Goal: Information Seeking & Learning: Learn about a topic

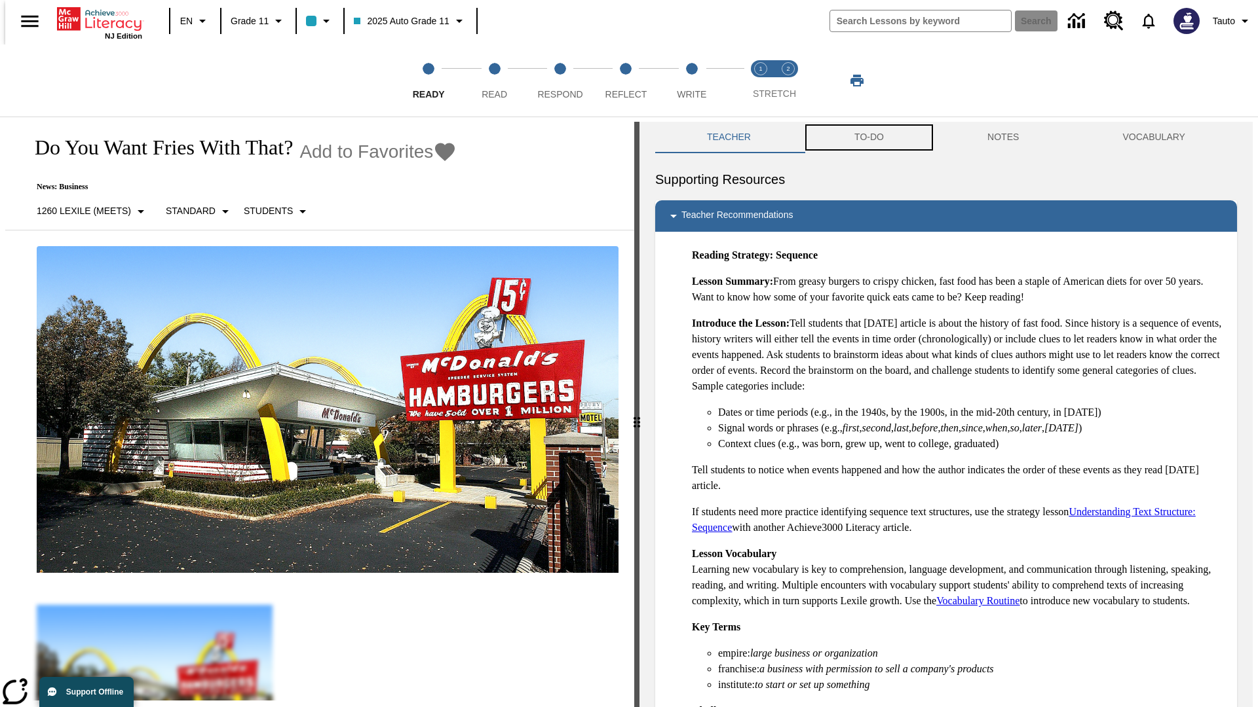
click at [868, 138] on button "TO-DO" at bounding box center [868, 137] width 133 height 31
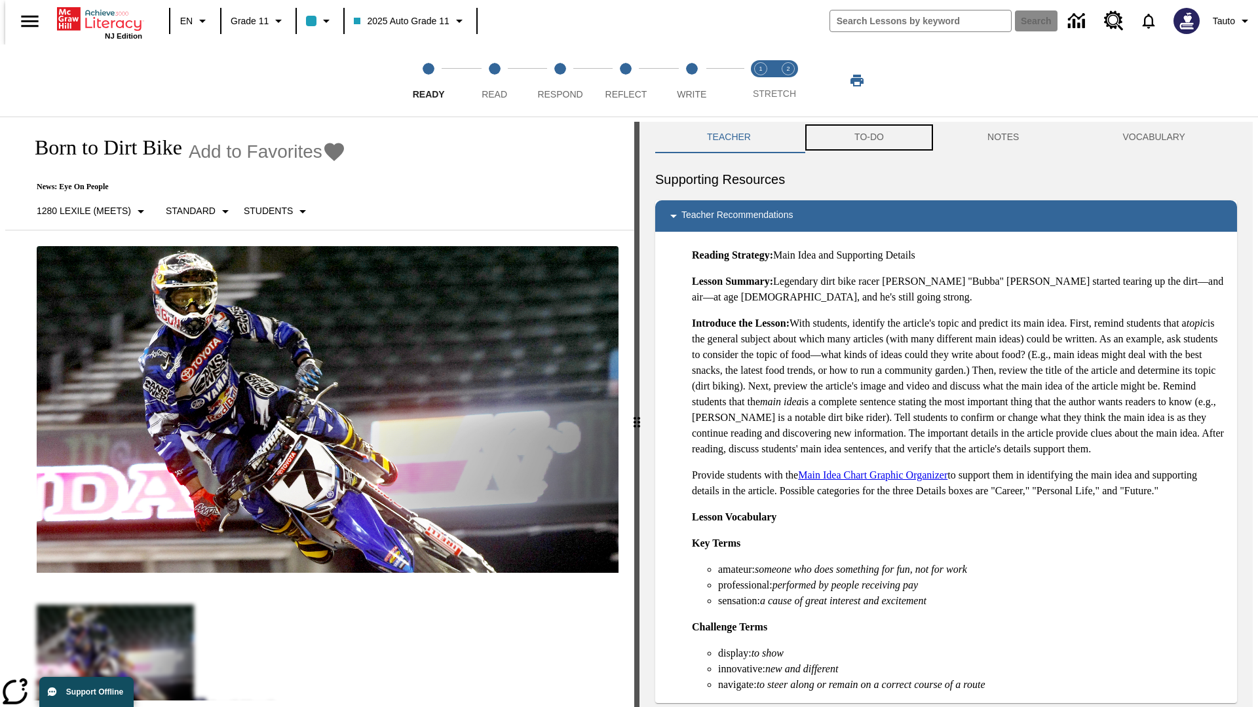
click at [868, 138] on button "TO-DO" at bounding box center [868, 137] width 133 height 31
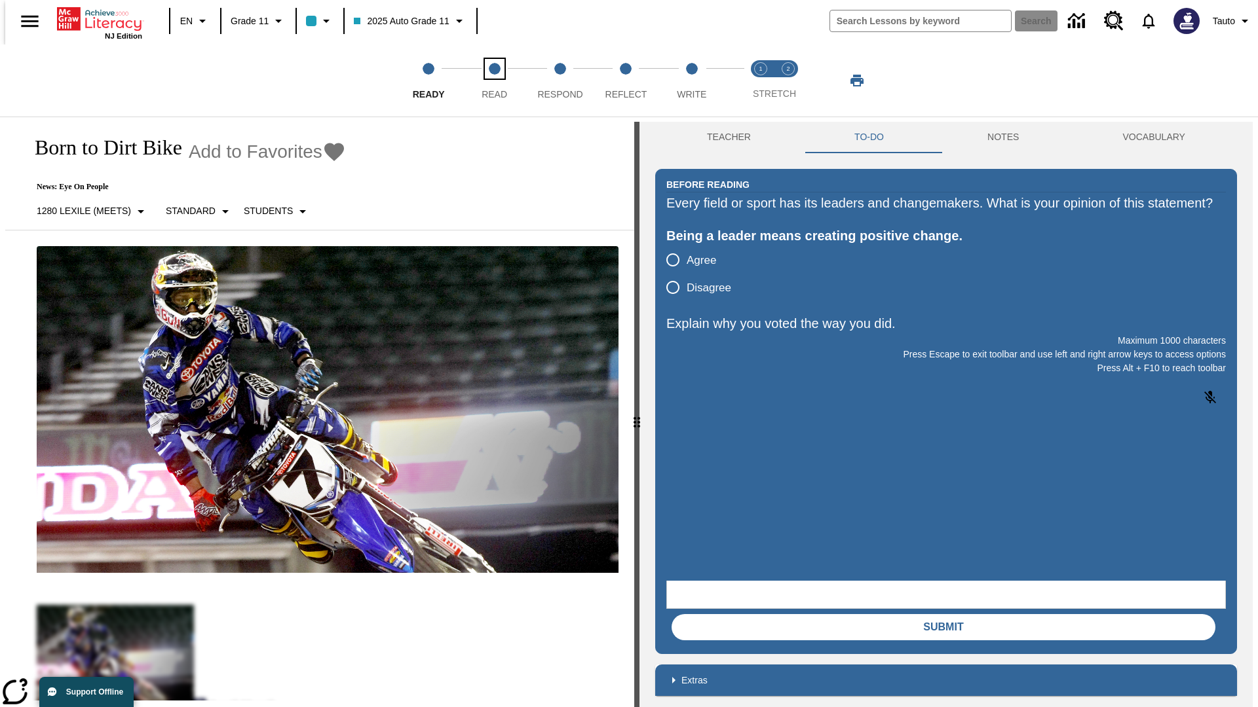
click at [494, 81] on span "Read" at bounding box center [494, 89] width 26 height 24
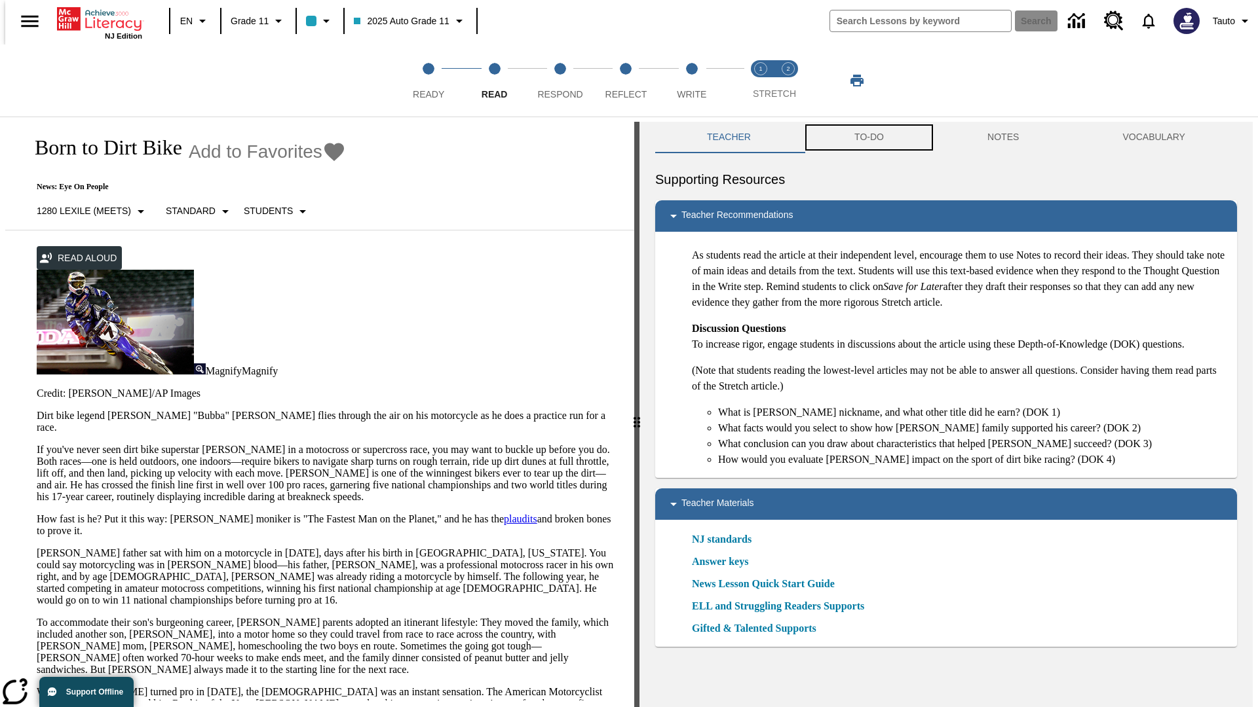
scroll to position [1, 0]
click at [868, 138] on button "TO-DO" at bounding box center [868, 136] width 133 height 31
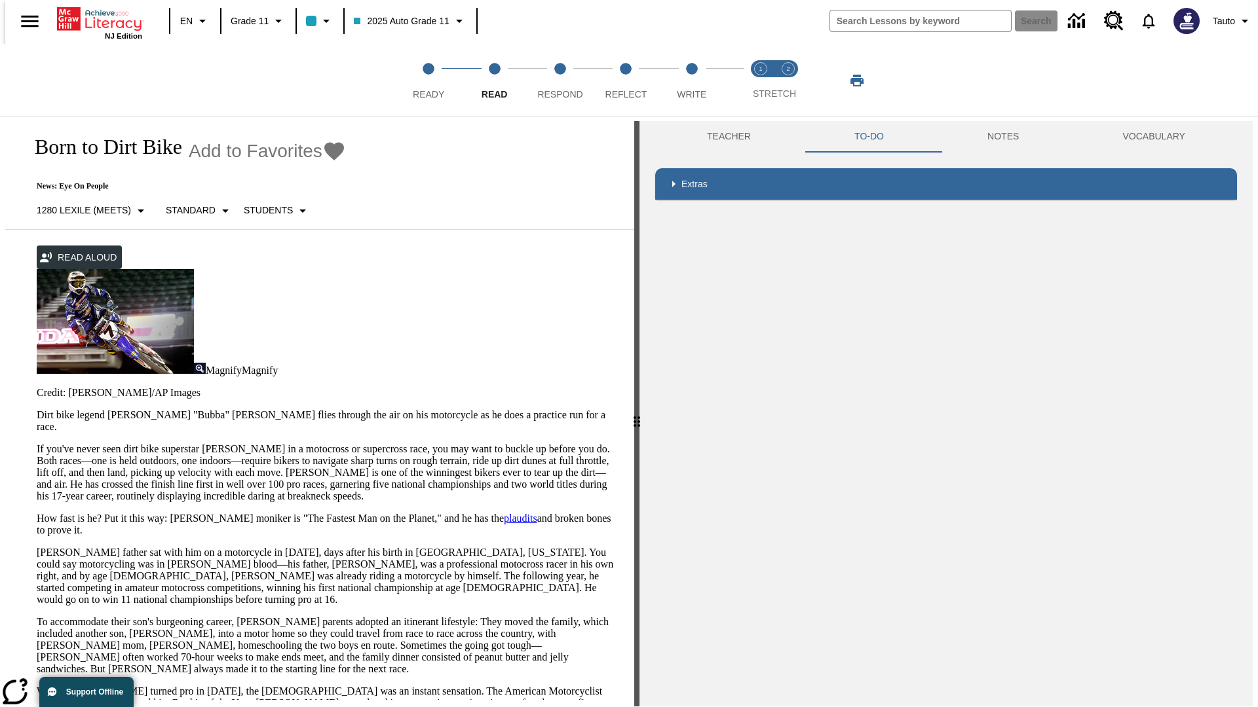
click at [37, 443] on p "If you've never seen dirt bike superstar [PERSON_NAME] in a motocross or superc…" at bounding box center [328, 472] width 582 height 59
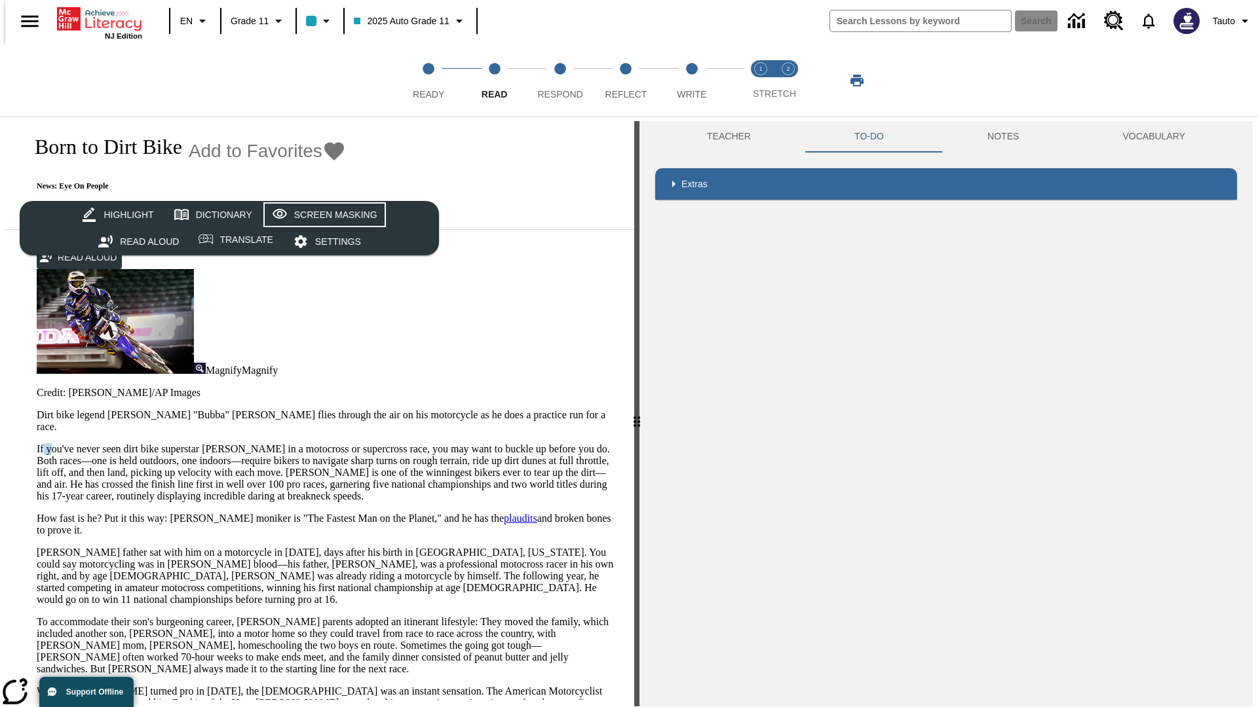
click at [322, 215] on div "Screen Masking" at bounding box center [335, 215] width 83 height 16
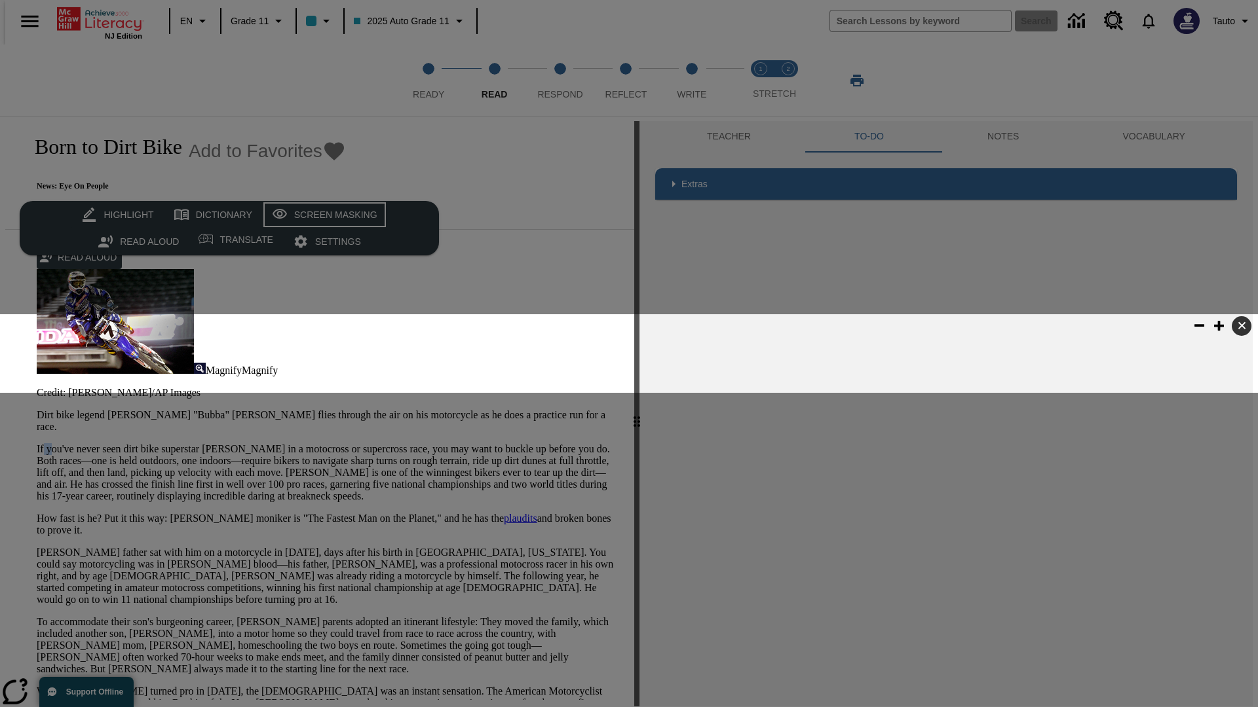
click at [322, 215] on div "Screen Masking" at bounding box center [335, 215] width 83 height 16
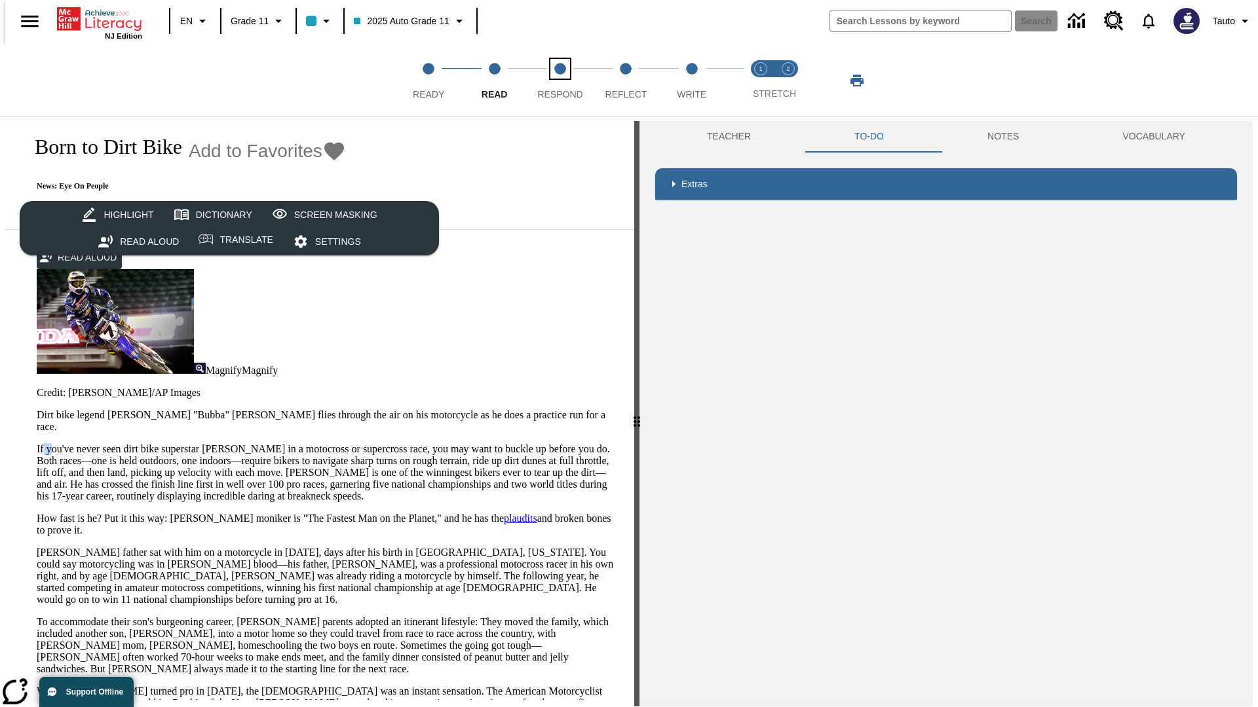
click at [560, 81] on span "Respond" at bounding box center [559, 89] width 45 height 24
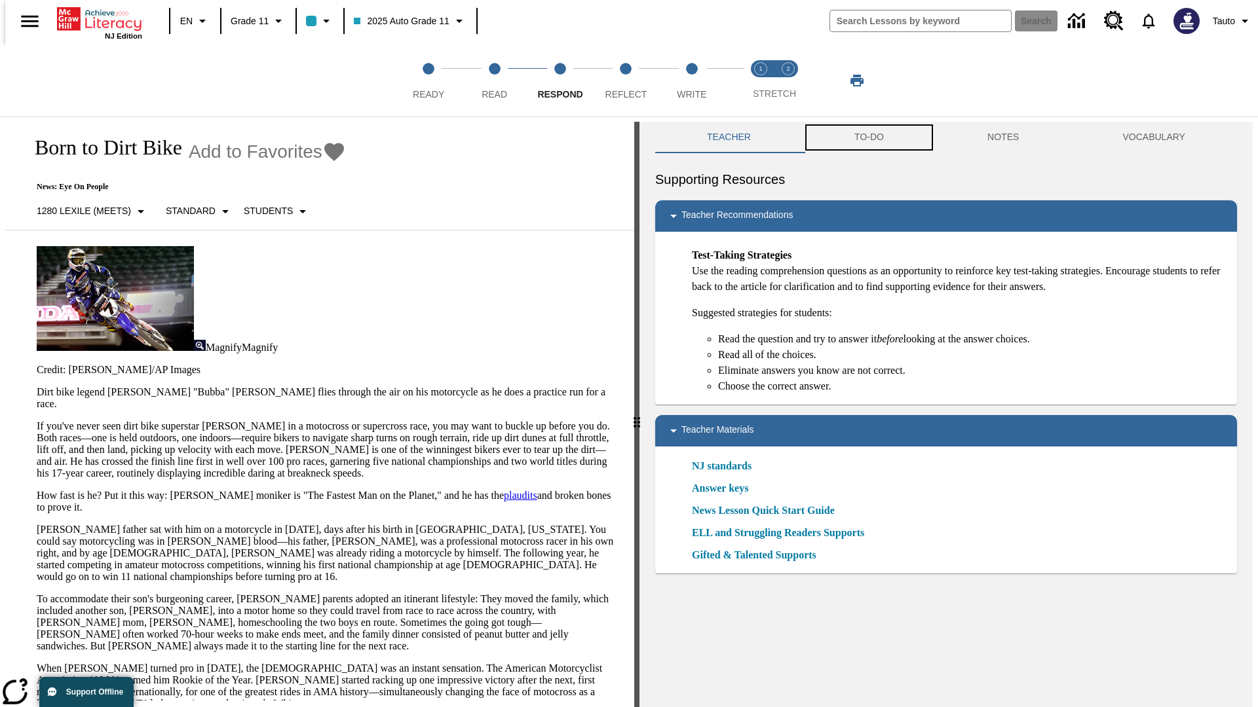
scroll to position [1, 0]
click at [868, 138] on button "TO-DO" at bounding box center [868, 136] width 133 height 31
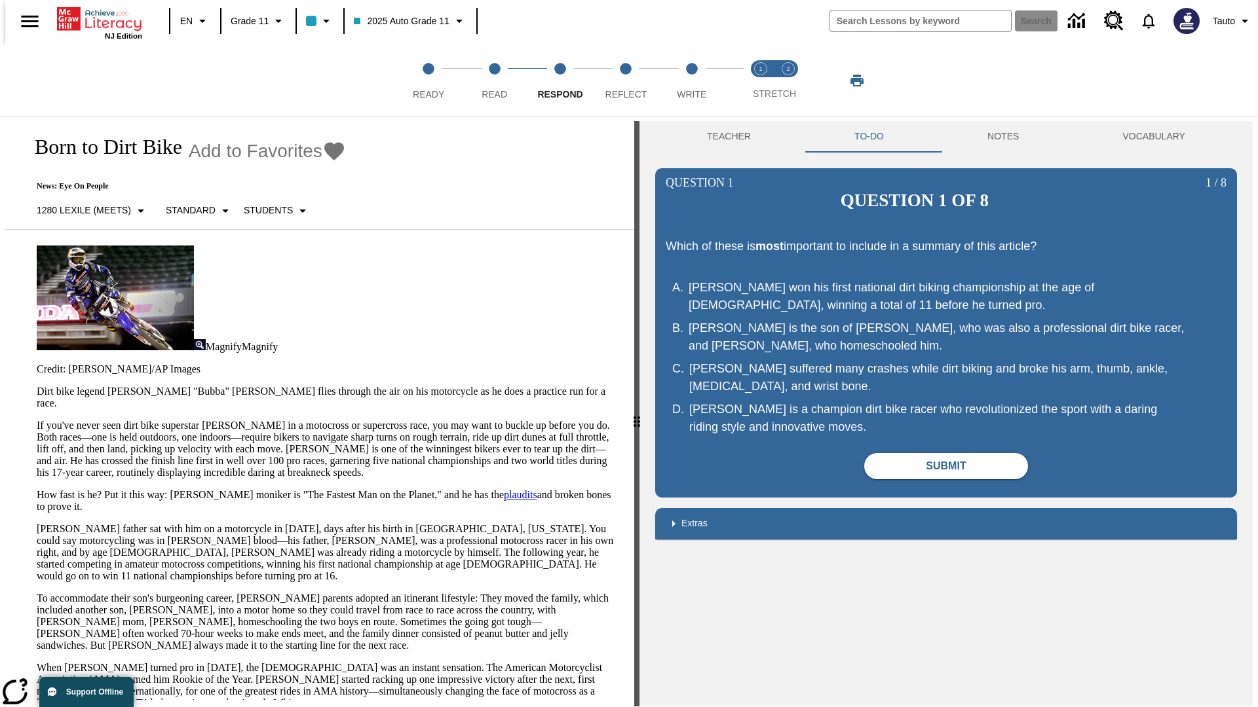
click at [37, 420] on p "If you've never seen dirt bike superstar [PERSON_NAME] in a motocross or superc…" at bounding box center [328, 449] width 582 height 59
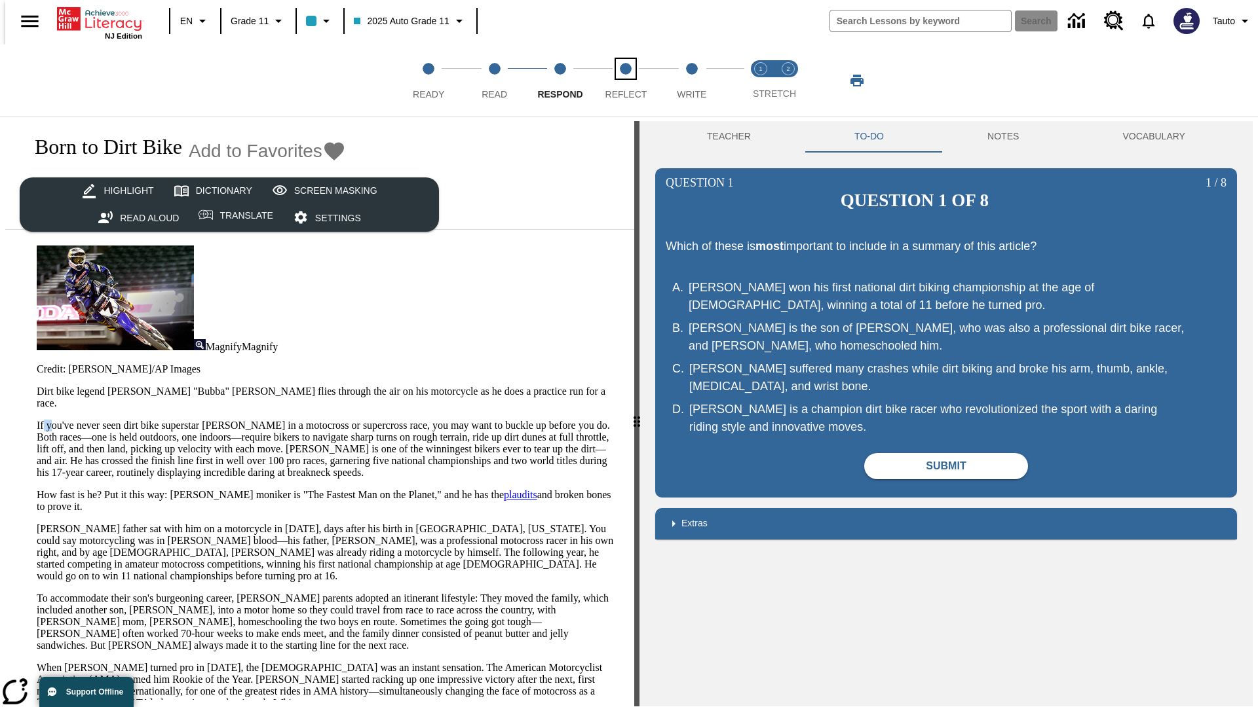
click at [626, 81] on span "Reflect" at bounding box center [626, 89] width 42 height 24
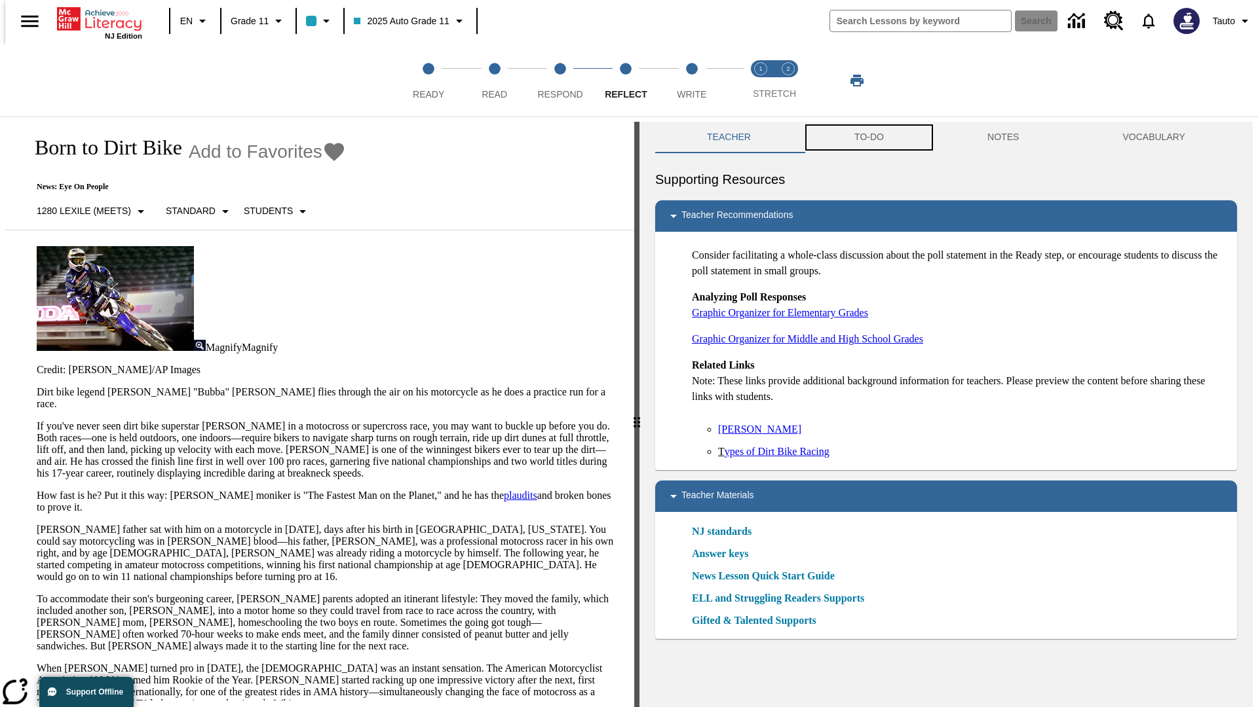
scroll to position [1, 0]
click at [868, 138] on button "TO-DO" at bounding box center [868, 136] width 133 height 31
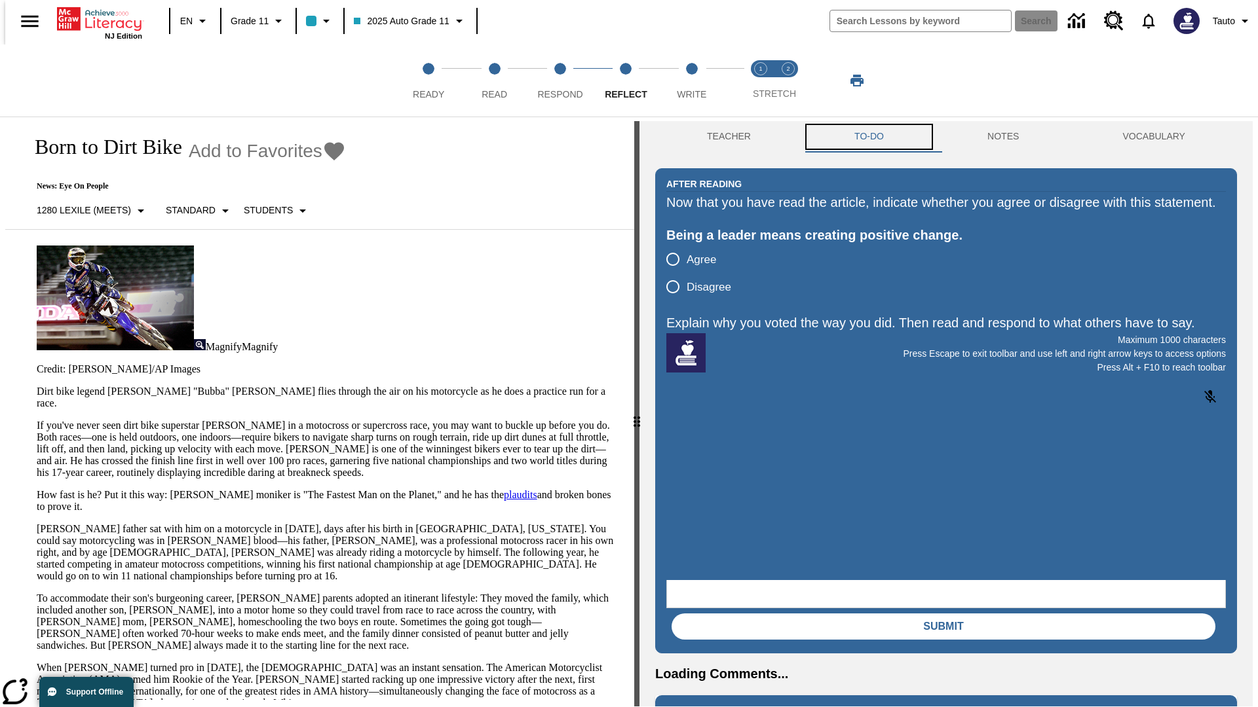
scroll to position [0, 0]
click at [37, 420] on p "If you've never seen dirt bike superstar [PERSON_NAME] in a motocross or superc…" at bounding box center [328, 449] width 582 height 59
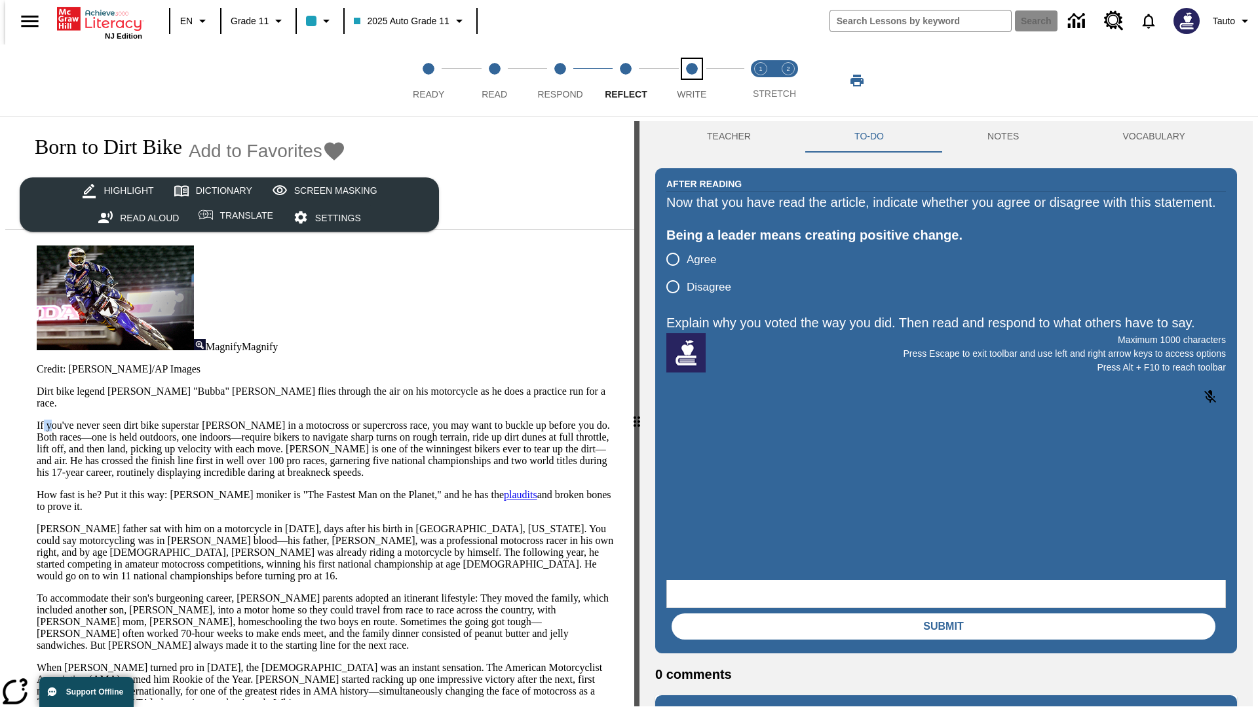
click at [691, 81] on span "Write" at bounding box center [691, 89] width 29 height 24
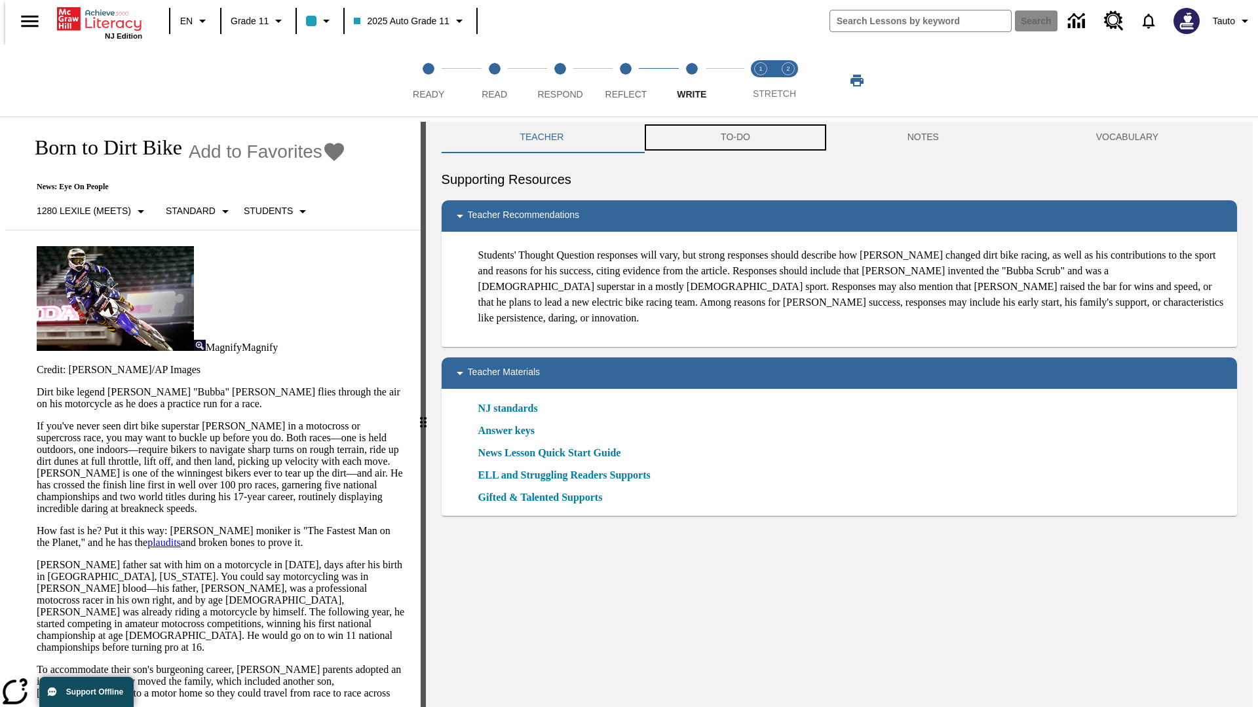
scroll to position [1, 0]
click at [734, 138] on button "TO-DO" at bounding box center [735, 136] width 187 height 31
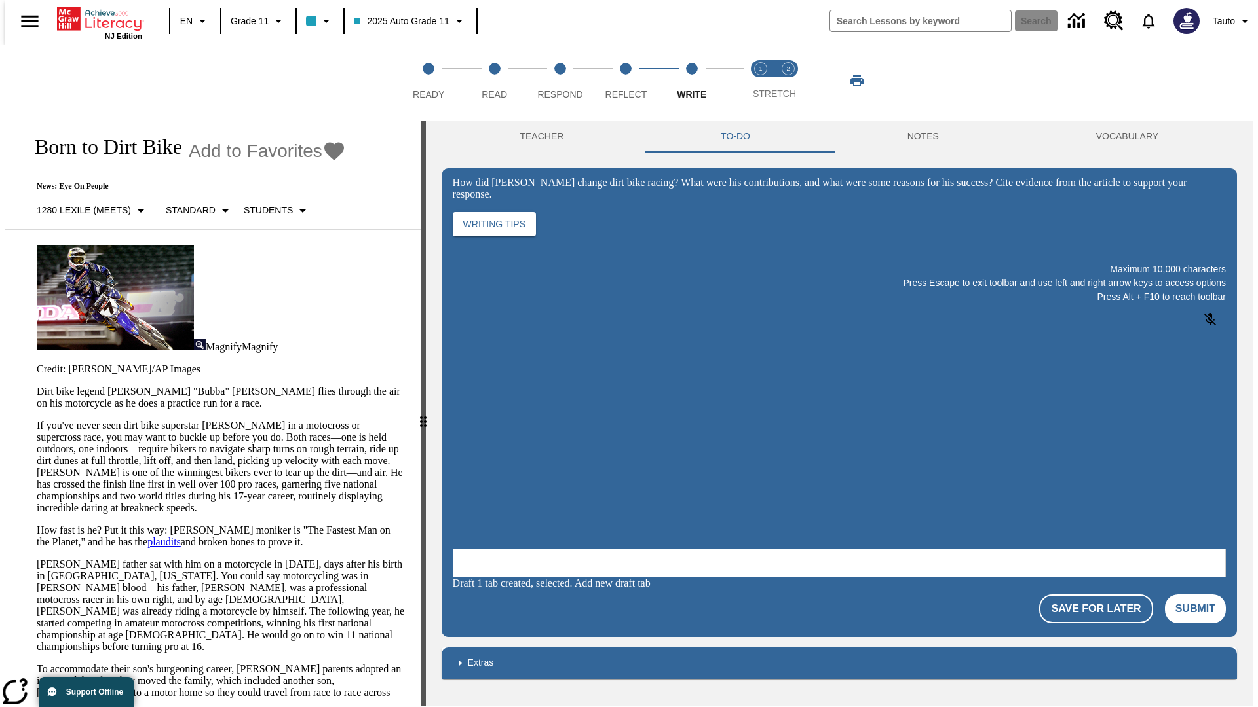
scroll to position [0, 0]
click at [37, 420] on p "If you've never seen dirt bike superstar [PERSON_NAME] in a motocross or superc…" at bounding box center [221, 467] width 368 height 94
click at [760, 81] on span "Stretch Read step 1 of 2" at bounding box center [760, 89] width 17 height 24
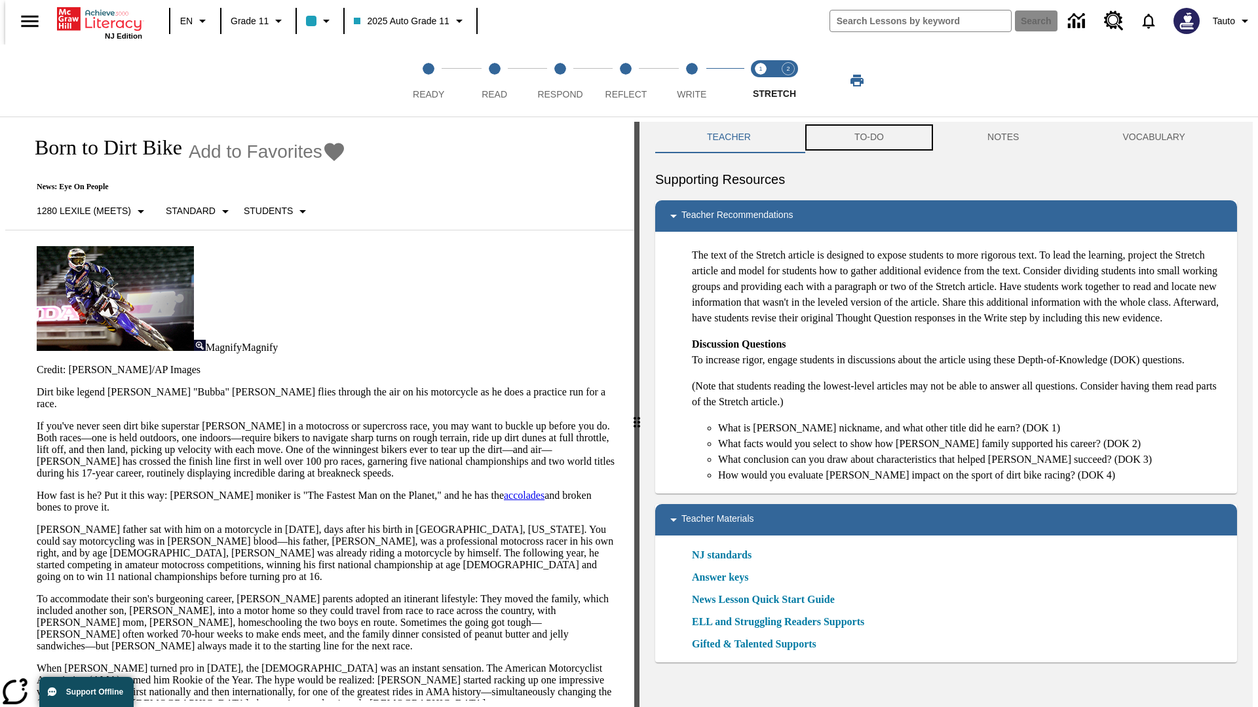
scroll to position [1, 0]
click at [868, 138] on button "TO-DO" at bounding box center [868, 136] width 133 height 31
